Goal: Task Accomplishment & Management: Use online tool/utility

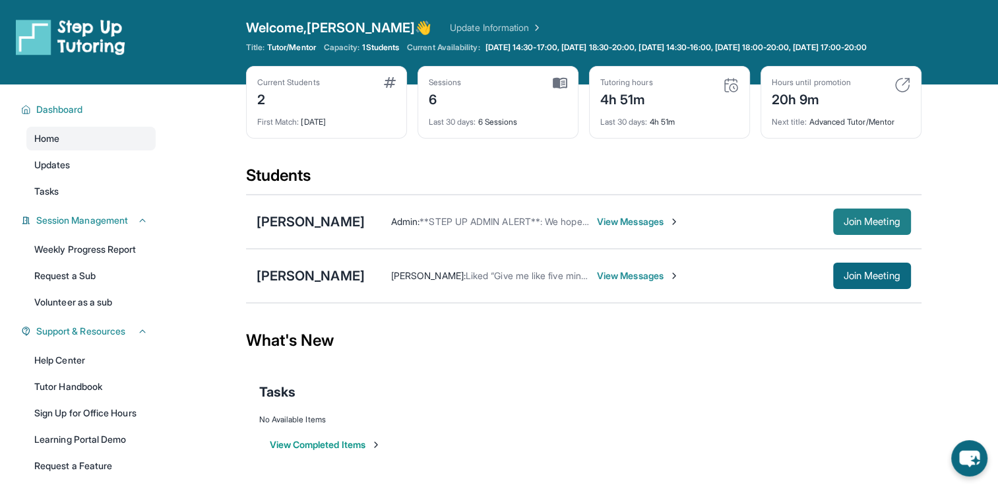
click at [864, 226] on span "Join Meeting" at bounding box center [872, 222] width 57 height 8
click at [627, 228] on span "View Messages" at bounding box center [638, 221] width 82 height 13
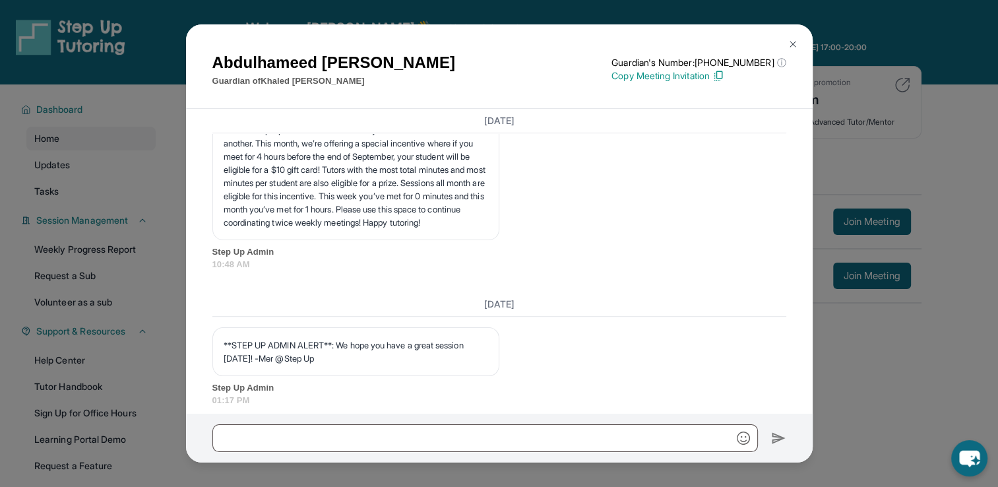
scroll to position [5874, 0]
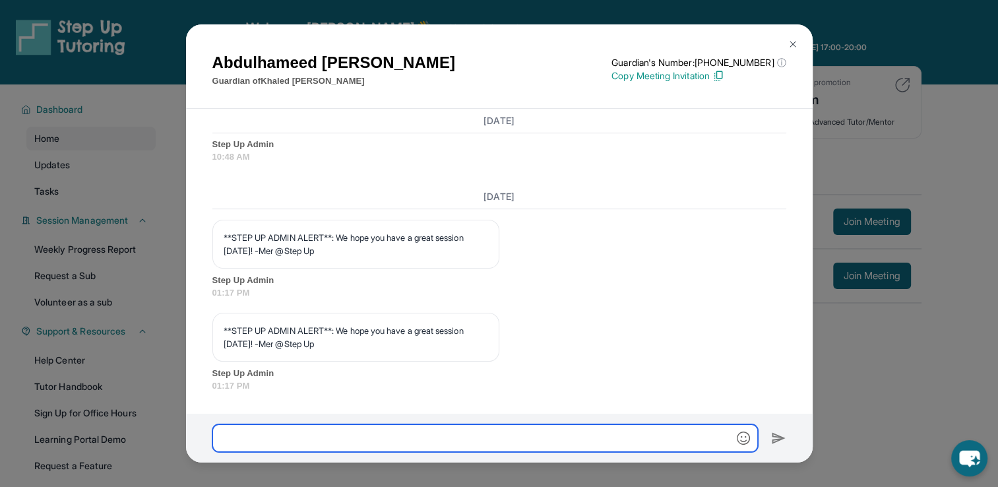
click at [518, 434] on input "text" at bounding box center [485, 438] width 546 height 28
type input "**********"
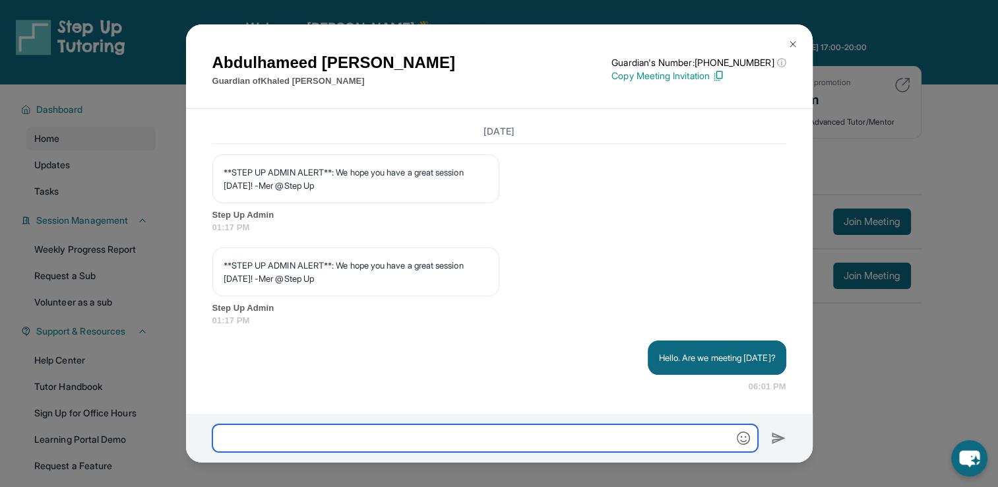
scroll to position [5940, 0]
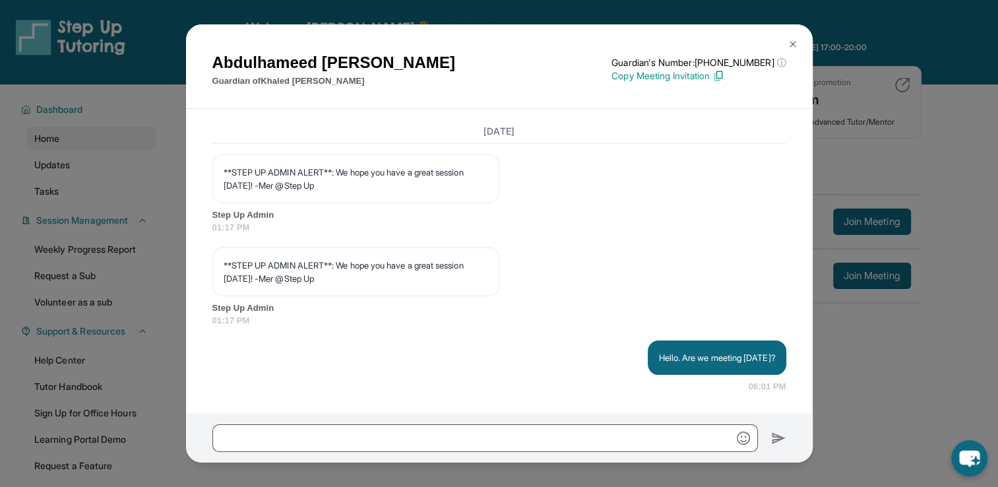
click at [872, 217] on div "Abdulhameed Radman Guardian of Khaled Radman Guardian's Number: +18144363780 ⓘ …" at bounding box center [499, 243] width 998 height 487
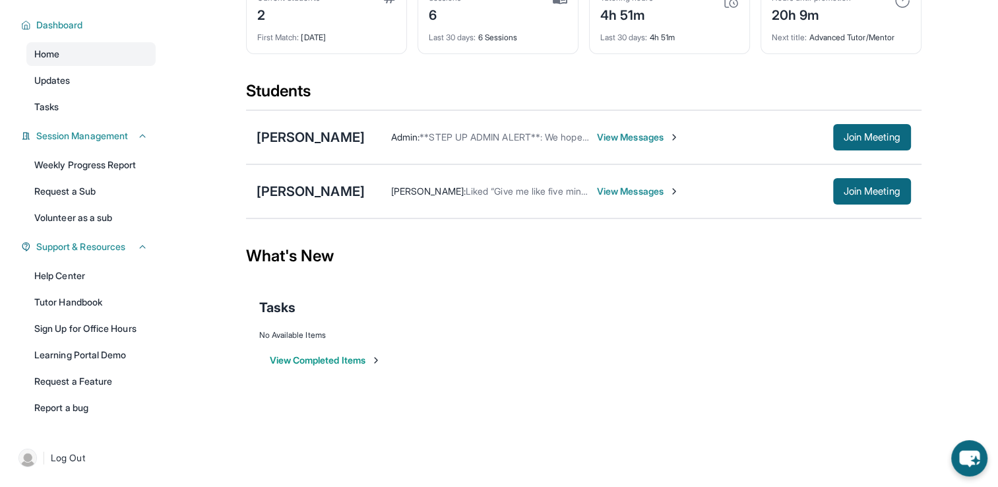
scroll to position [95, 0]
click at [869, 156] on div "Khaled Radman Admin : **STEP UP ADMIN ALERT**: We hope you have a great session…" at bounding box center [584, 137] width 676 height 54
click at [860, 135] on span "Join Meeting" at bounding box center [872, 137] width 57 height 8
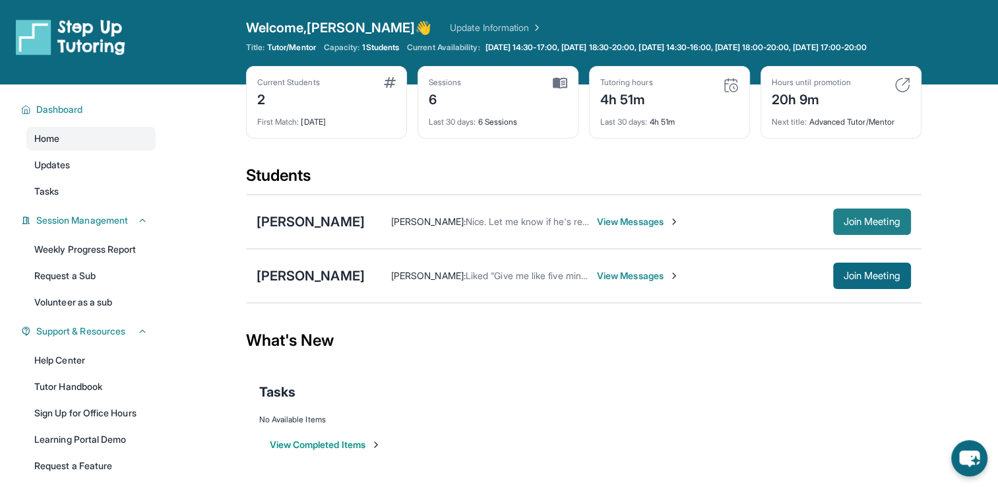
click at [872, 226] on button "Join Meeting" at bounding box center [872, 221] width 78 height 26
click at [927, 193] on main "Current Students 2 First Match : [DATE] Sessions 6 Last 30 days : 6 Sessions Tu…" at bounding box center [583, 283] width 829 height 398
click at [860, 226] on span "Join Meeting" at bounding box center [872, 222] width 57 height 8
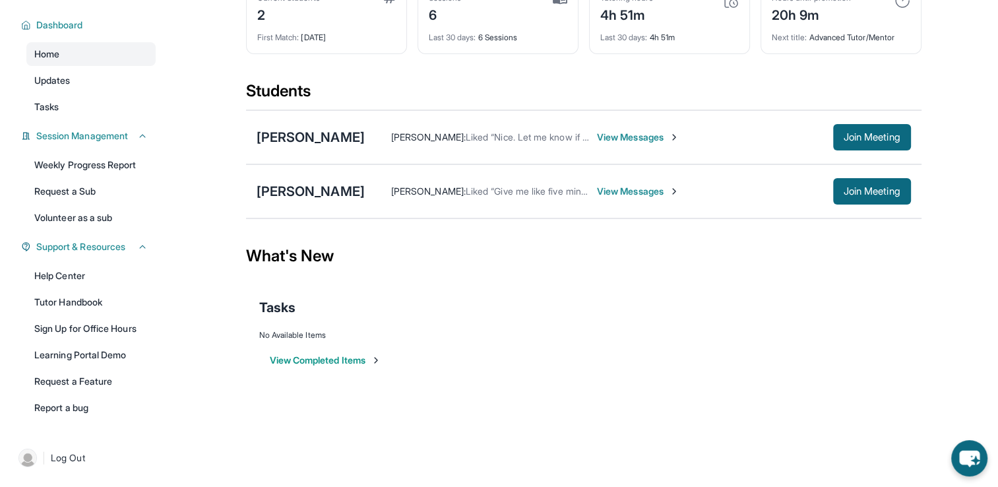
scroll to position [95, 0]
click at [865, 128] on button "Join Meeting" at bounding box center [872, 137] width 78 height 26
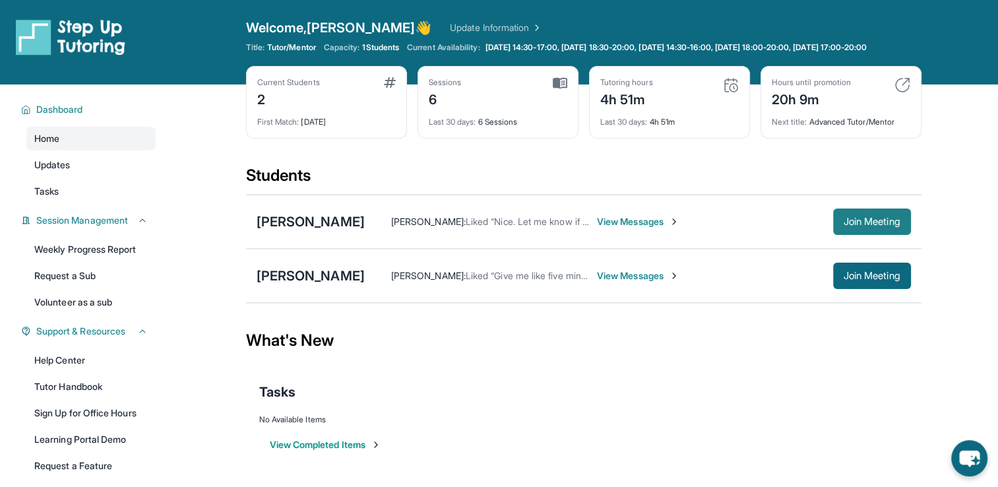
click at [877, 235] on button "Join Meeting" at bounding box center [872, 221] width 78 height 26
